Goal: Task Accomplishment & Management: Manage account settings

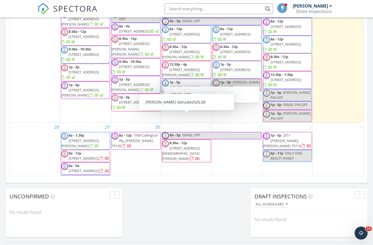
scroll to position [370, 0]
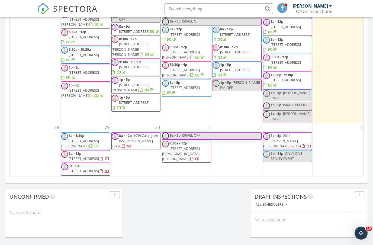
click at [83, 123] on div "29 8a - 1:30p 7044 Star Trail, Crandall 75114 8a - 12p 3366 Cabin Crest Pl, Fri…" at bounding box center [85, 158] width 50 height 70
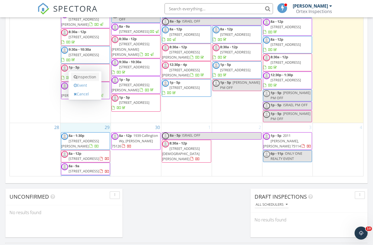
click at [85, 77] on link "Inspection" at bounding box center [85, 77] width 28 height 9
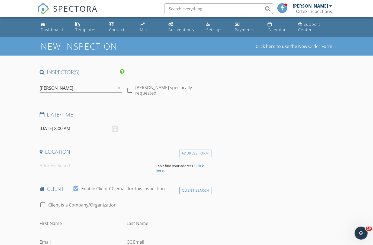
click at [121, 89] on icon "arrow_drop_down" at bounding box center [119, 88] width 7 height 7
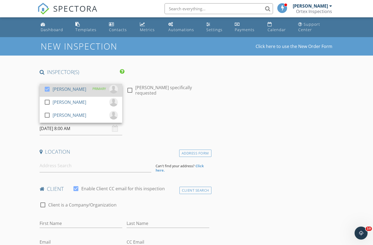
click at [46, 90] on div at bounding box center [47, 89] width 9 height 9
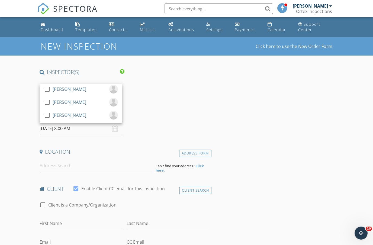
click at [67, 12] on span "SPECTORA" at bounding box center [75, 8] width 44 height 11
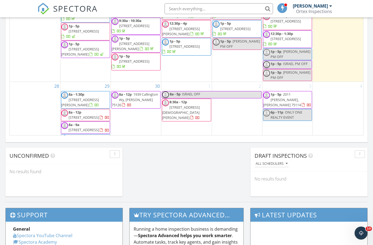
scroll to position [284, 0]
click at [82, 82] on div "29 8a - 1:30p 7044 Star Trail, Crandall 75114 8a - 12p 3366 Cabin Crest Pl, Fri…" at bounding box center [85, 117] width 50 height 70
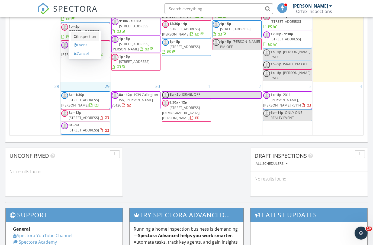
click at [85, 38] on link "Inspection" at bounding box center [85, 36] width 28 height 9
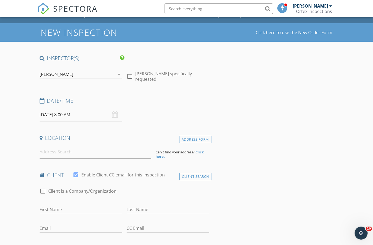
scroll to position [16, 0]
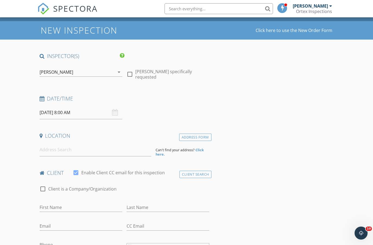
click at [89, 71] on div "[PERSON_NAME]" at bounding box center [77, 72] width 75 height 9
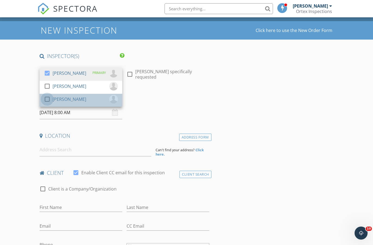
click at [46, 96] on div at bounding box center [47, 99] width 9 height 9
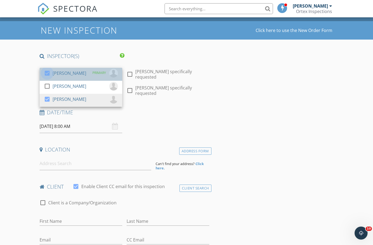
click at [45, 71] on div at bounding box center [47, 73] width 9 height 9
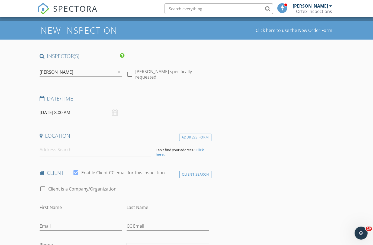
click at [67, 116] on input "[DATE] 8:00 AM" at bounding box center [81, 112] width 83 height 13
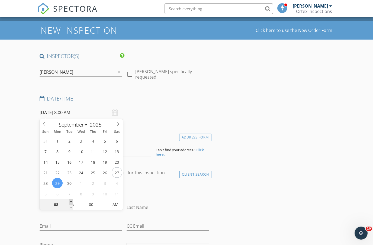
type input "09"
type input "09/29/2025 9:00 AM"
click at [71, 202] on span at bounding box center [71, 201] width 4 height 5
type input "10"
type input "09/29/2025 10:00 AM"
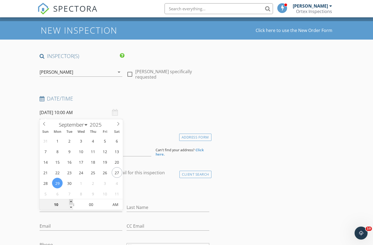
click at [71, 202] on span at bounding box center [71, 201] width 4 height 5
type input "11"
type input "09/29/2025 11:00 AM"
click at [71, 202] on span at bounding box center [71, 201] width 4 height 5
type input "10"
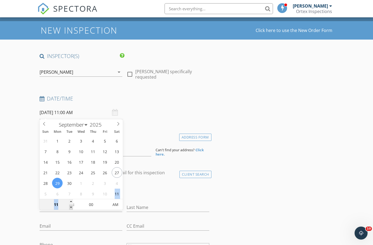
type input "09/29/2025 10:00 AM"
click at [71, 206] on span at bounding box center [71, 207] width 4 height 5
type input "05"
type input "09/29/2025 10:05 AM"
click at [106, 201] on span at bounding box center [106, 201] width 4 height 5
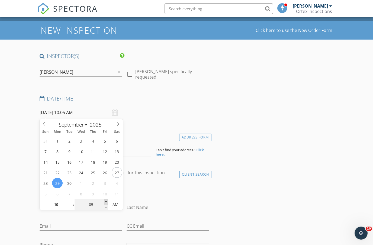
type input "10"
type input "09/29/2025 10:10 AM"
click at [106, 201] on span at bounding box center [106, 201] width 4 height 5
type input "15"
type input "09/29/2025 10:15 AM"
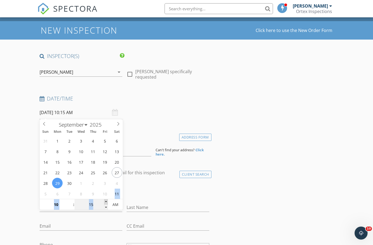
click at [106, 201] on span at bounding box center [106, 201] width 4 height 5
type input "20"
type input "09/29/2025 10:20 AM"
click at [106, 201] on span at bounding box center [106, 201] width 4 height 5
type input "25"
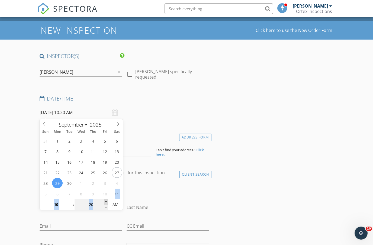
type input "09/29/2025 10:25 AM"
click at [106, 201] on span at bounding box center [106, 201] width 4 height 5
type input "30"
type input "[DATE] 10:30 AM"
click at [106, 201] on span at bounding box center [106, 201] width 4 height 5
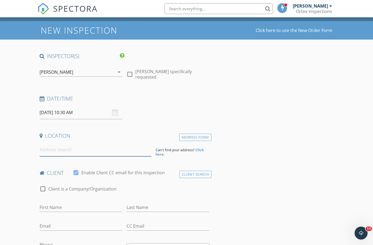
click at [134, 150] on input at bounding box center [96, 149] width 112 height 13
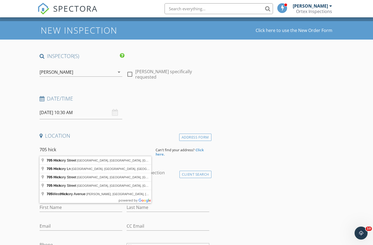
type input "705 Hickory Street, Arlington, TX, USA"
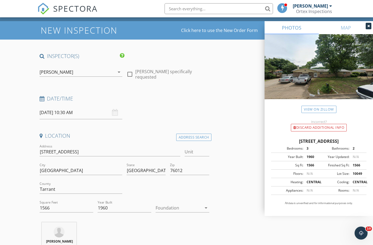
click at [165, 210] on div at bounding box center [178, 207] width 46 height 9
click at [166, 245] on div "Crawlspace" at bounding box center [182, 248] width 45 height 13
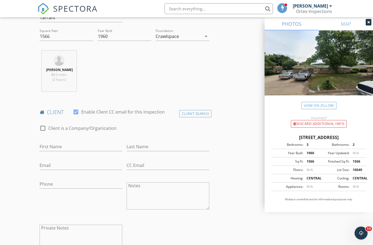
scroll to position [193, 0]
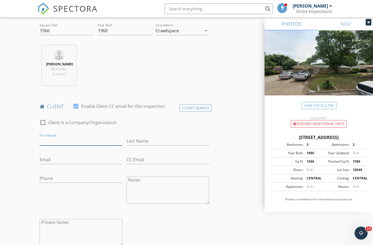
click at [78, 140] on input "First Name" at bounding box center [81, 141] width 83 height 9
type input "[PERSON_NAME]"
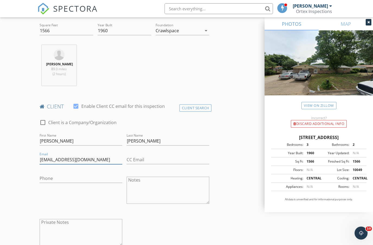
type input "[EMAIL_ADDRESS][DOMAIN_NAME]"
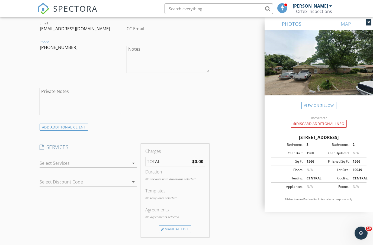
scroll to position [328, 0]
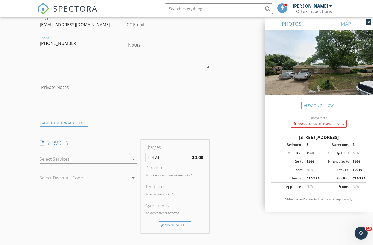
type input "[PHONE_NUMBER]"
click at [76, 155] on div at bounding box center [85, 159] width 90 height 9
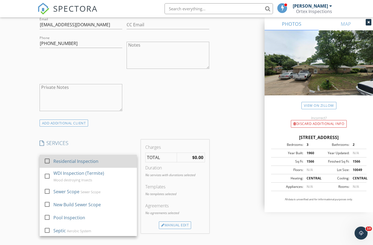
click at [55, 161] on div "Residential Inspection" at bounding box center [75, 161] width 45 height 7
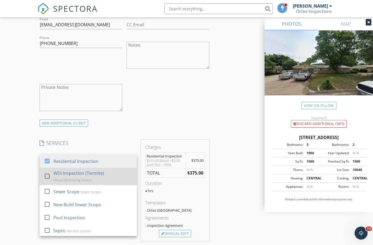
click at [48, 174] on div at bounding box center [47, 175] width 9 height 9
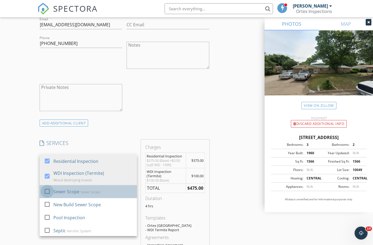
click at [50, 191] on div at bounding box center [47, 191] width 9 height 9
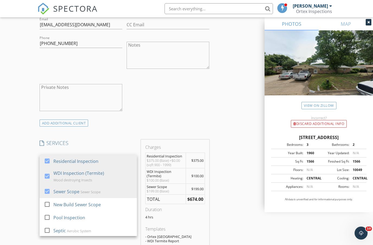
click at [29, 194] on div "New Inspection Click here to use the New Order Form INSPECTOR(S) check_box_outl…" at bounding box center [186, 199] width 373 height 980
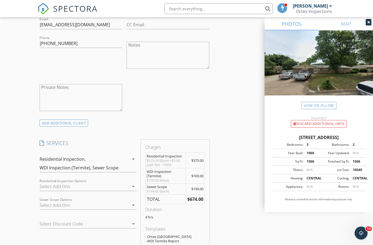
click at [60, 224] on div at bounding box center [81, 223] width 82 height 9
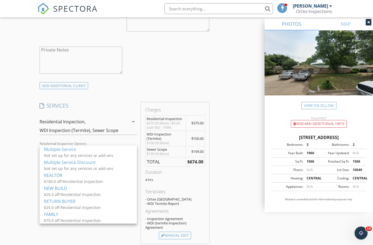
scroll to position [368, 0]
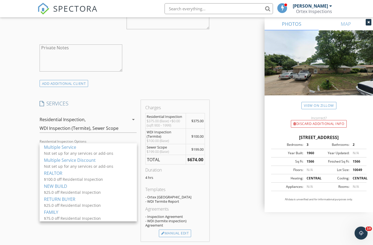
click at [101, 232] on div "SERVICES check_box Residential Inspection check_box WDI Inspection (Termite) Wo…" at bounding box center [88, 170] width 102 height 141
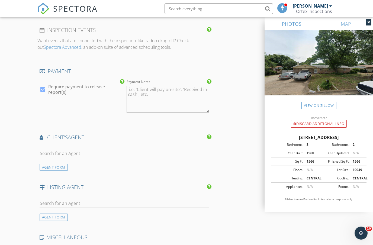
scroll to position [596, 0]
click at [94, 153] on input "text" at bounding box center [125, 152] width 170 height 9
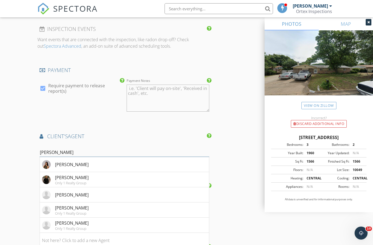
type input "Cristo"
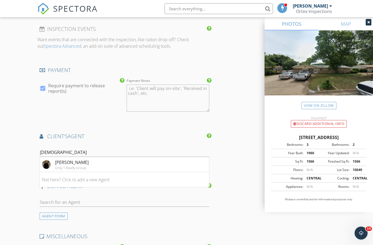
click at [84, 162] on div "[PERSON_NAME]" at bounding box center [72, 162] width 34 height 7
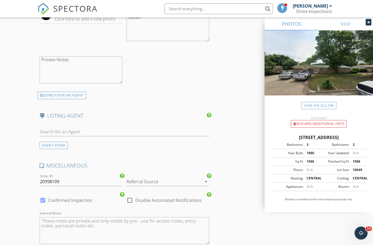
scroll to position [794, 0]
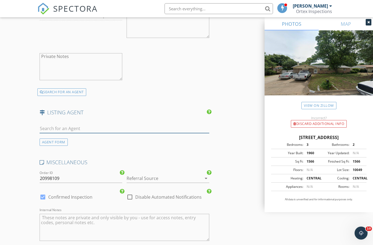
click at [80, 124] on input "text" at bounding box center [125, 128] width 170 height 9
type input "Lucas"
click at [55, 138] on div "No results found. Click to add a new Agent" at bounding box center [83, 140] width 82 height 7
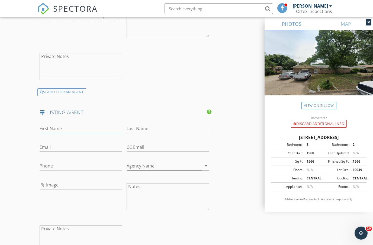
click at [59, 128] on input "First Name" at bounding box center [81, 128] width 83 height 9
type input "Lucas"
type input "Byers"
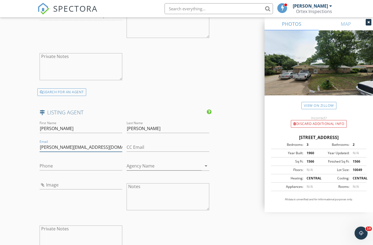
type input "[PERSON_NAME][EMAIL_ADDRESS][DOMAIN_NAME]"
click at [49, 166] on input "Phone" at bounding box center [81, 165] width 83 height 9
type input "[PHONE_NUMBER]"
click at [106, 201] on div "Image" at bounding box center [80, 197] width 87 height 42
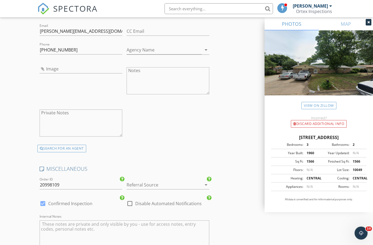
scroll to position [964, 0]
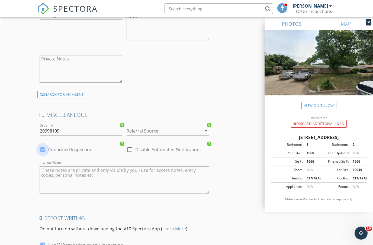
click at [43, 148] on div at bounding box center [42, 149] width 9 height 9
checkbox input "false"
checkbox input "true"
click at [61, 131] on input "20998109" at bounding box center [81, 130] width 83 height 9
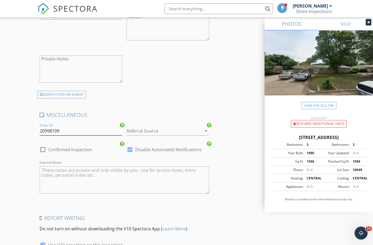
click at [59, 129] on input "20998109" at bounding box center [81, 130] width 83 height 9
type input "21054488"
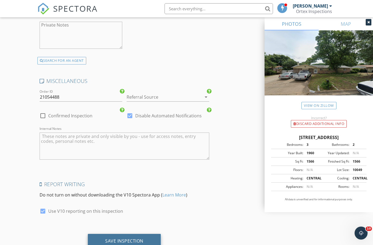
scroll to position [997, 0]
click at [112, 241] on div "Save Inspection" at bounding box center [124, 241] width 38 height 5
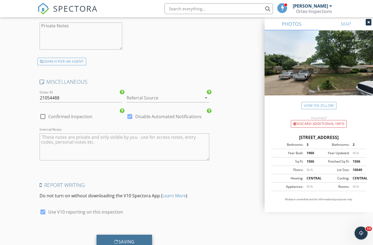
scroll to position [1000, 0]
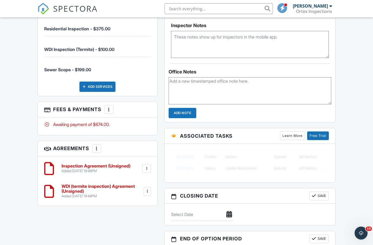
scroll to position [457, 0]
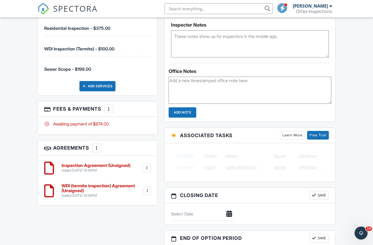
click at [189, 88] on textarea at bounding box center [249, 90] width 163 height 27
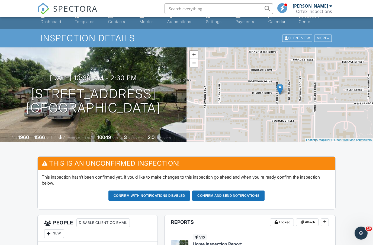
scroll to position [0, 0]
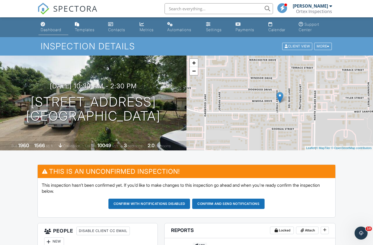
click at [53, 31] on div "Dashboard" at bounding box center [51, 29] width 21 height 5
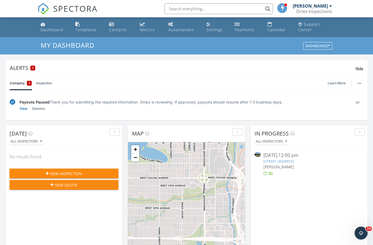
click at [358, 69] on span "Hide" at bounding box center [359, 68] width 8 height 5
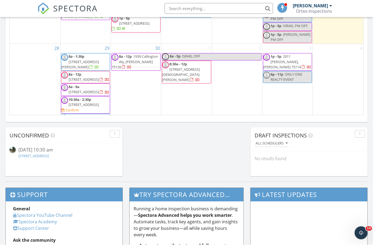
scroll to position [387, 0]
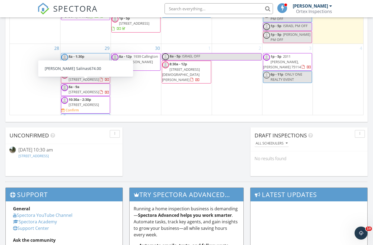
click at [98, 102] on span "705 Hickory St, Arlington 76012" at bounding box center [84, 104] width 30 height 5
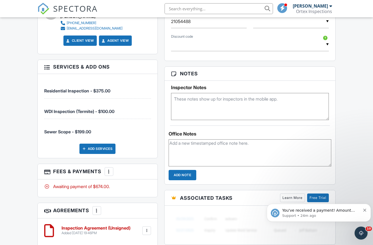
scroll to position [419, 0]
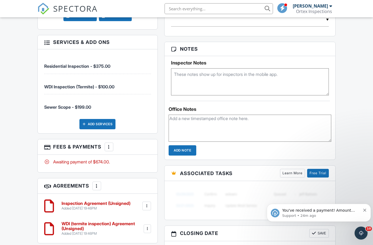
click at [190, 132] on textarea at bounding box center [249, 128] width 163 height 27
type textarea "A"
type textarea "Auto confirmed on [GEOGRAPHIC_DATA]"
click at [177, 149] on input "Add Note" at bounding box center [182, 150] width 28 height 10
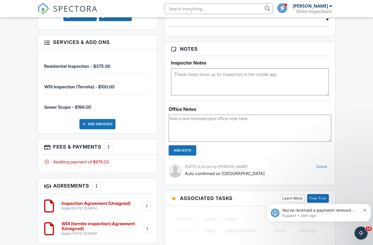
click at [343, 108] on div "Dashboard Templates Contacts Metrics Automations Settings Payments Calendar Sup…" at bounding box center [186, 7] width 373 height 819
click at [365, 209] on icon "Dismiss notification" at bounding box center [364, 210] width 3 height 3
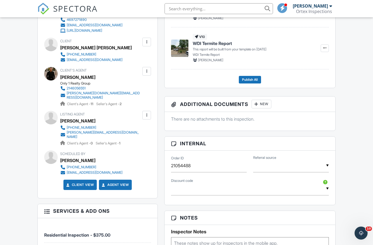
scroll to position [250, 0]
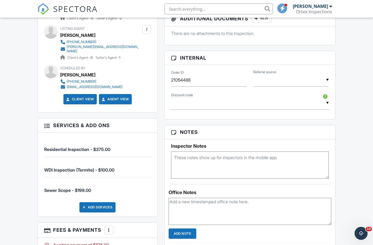
click at [305, 172] on textarea at bounding box center [250, 164] width 158 height 27
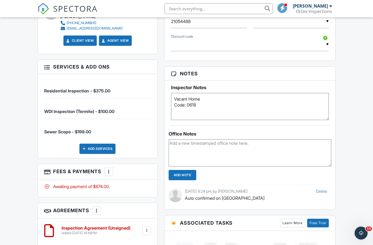
scroll to position [396, 0]
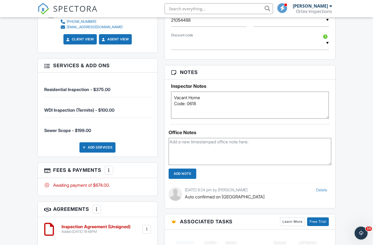
type textarea "Vacant Home Code: 0618"
click at [192, 144] on textarea at bounding box center [249, 151] width 163 height 27
click at [204, 138] on textarea "Texted LA for utilite" at bounding box center [249, 151] width 163 height 27
click at [204, 143] on textarea "Texted LA for utilite" at bounding box center [249, 151] width 163 height 27
click at [204, 141] on textarea "Texted LA for utilite" at bounding box center [249, 151] width 163 height 27
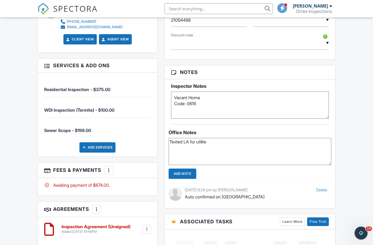
click at [202, 141] on textarea "Texted LA for utilite" at bounding box center [249, 151] width 163 height 27
type textarea "Texted LA for utility confirmation"
click at [187, 175] on input "Add Note" at bounding box center [182, 173] width 28 height 10
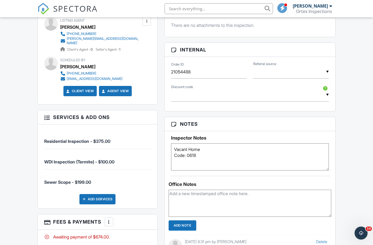
scroll to position [345, 0]
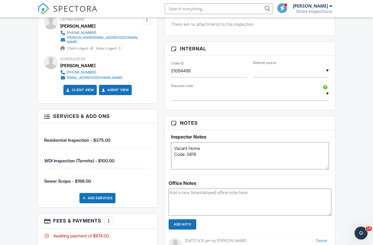
click at [207, 196] on textarea at bounding box center [249, 202] width 163 height 27
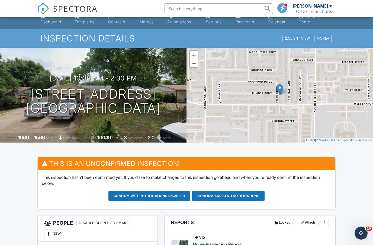
scroll to position [0, 0]
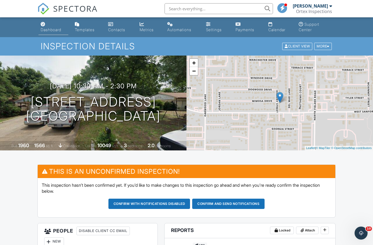
type textarea "Need to text buyer meeting time"
click at [43, 24] on div "Dashboard" at bounding box center [43, 24] width 5 height 4
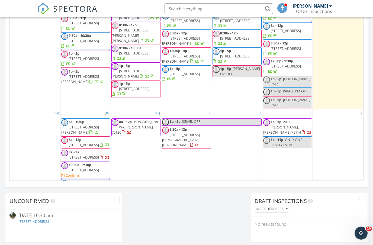
scroll to position [301, 0]
drag, startPoint x: 100, startPoint y: 143, endPoint x: 91, endPoint y: 156, distance: 15.7
click at [91, 163] on span "10:30a - 2:30p 705 Hickory St, Arlington 76012 Confirm" at bounding box center [85, 171] width 48 height 16
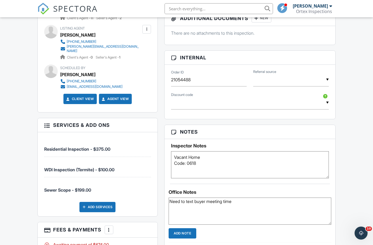
scroll to position [338, 0]
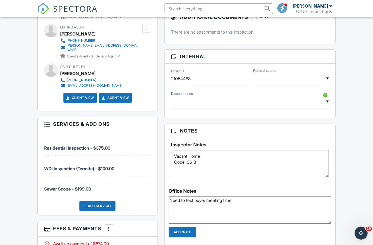
click at [247, 166] on textarea "Vacant Home Code: 0618" at bounding box center [250, 163] width 158 height 27
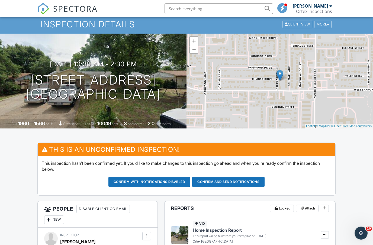
scroll to position [22, 0]
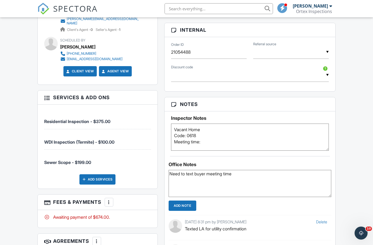
scroll to position [365, 0]
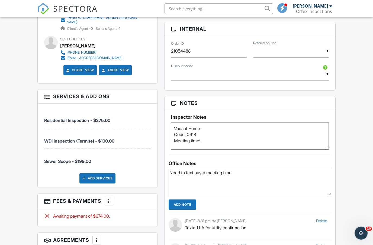
click at [215, 139] on textarea "Vacant Home Code: 0618" at bounding box center [250, 135] width 158 height 27
type textarea "Vacant Home Code: 0618 Meeting time: 1:30pm"
click at [351, 159] on div "Dashboard Templates Contacts Metrics Automations Settings Payments Calendar Sup…" at bounding box center [186, 74] width 373 height 844
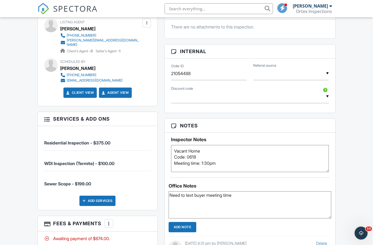
scroll to position [340, 0]
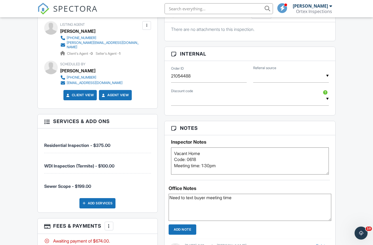
click at [93, 198] on div "Add Services" at bounding box center [97, 203] width 36 height 10
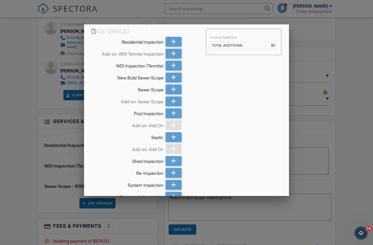
scroll to position [0, 0]
click at [366, 112] on div at bounding box center [186, 126] width 373 height 306
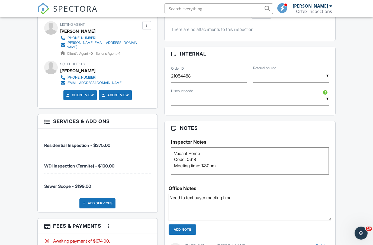
click at [107, 223] on div at bounding box center [108, 225] width 5 height 5
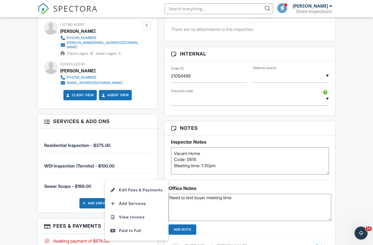
click at [124, 184] on li "Edit Fees & Payments" at bounding box center [136, 190] width 57 height 14
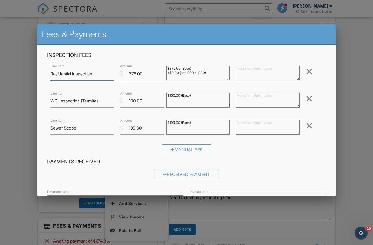
scroll to position [37, 0]
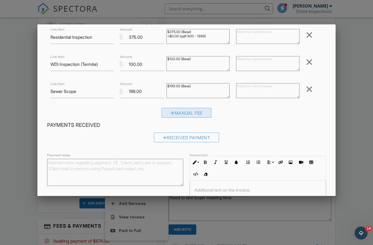
click at [193, 113] on div "Manual Fee" at bounding box center [186, 113] width 50 height 10
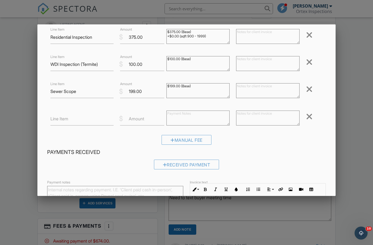
click at [60, 119] on label "Line Item" at bounding box center [59, 119] width 18 height 6
click at [60, 119] on input "Line Item" at bounding box center [81, 118] width 63 height 13
click at [60, 120] on input "Line Item" at bounding box center [81, 118] width 63 height 13
type input "Discount"
click at [137, 119] on label "Amount" at bounding box center [136, 119] width 15 height 6
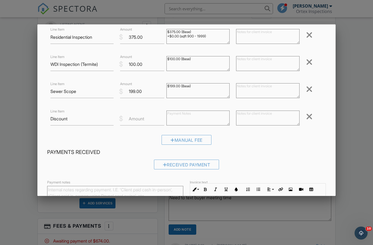
click at [137, 119] on input "Amount" at bounding box center [142, 118] width 44 height 13
type input "-25"
click at [307, 162] on div "Received Payment" at bounding box center [186, 167] width 279 height 14
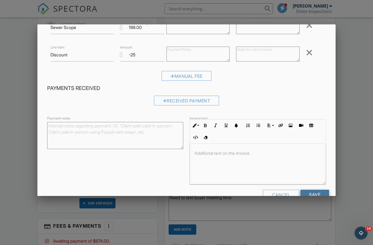
scroll to position [100, 0]
click at [319, 196] on input "Save" at bounding box center [314, 195] width 29 height 10
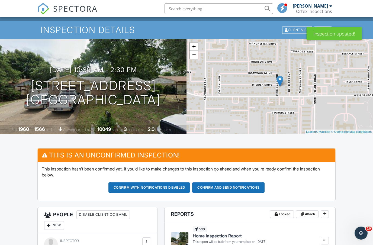
scroll to position [18, 0]
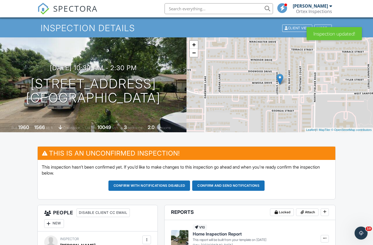
click at [220, 184] on button "Confirm and send notifications" at bounding box center [228, 185] width 72 height 10
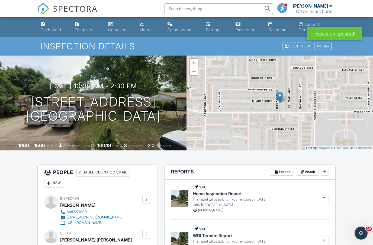
click at [45, 21] on link "Dashboard" at bounding box center [53, 27] width 30 height 15
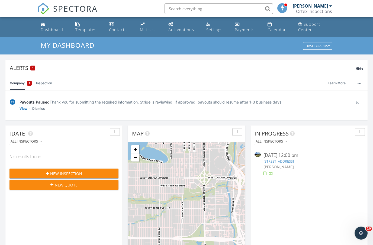
click at [360, 70] on span "Hide" at bounding box center [359, 68] width 8 height 5
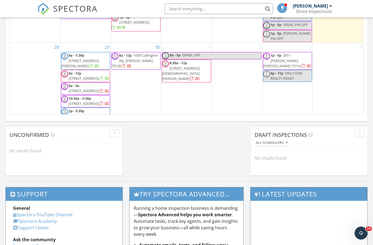
scroll to position [301, 0]
